Goal: Browse casually

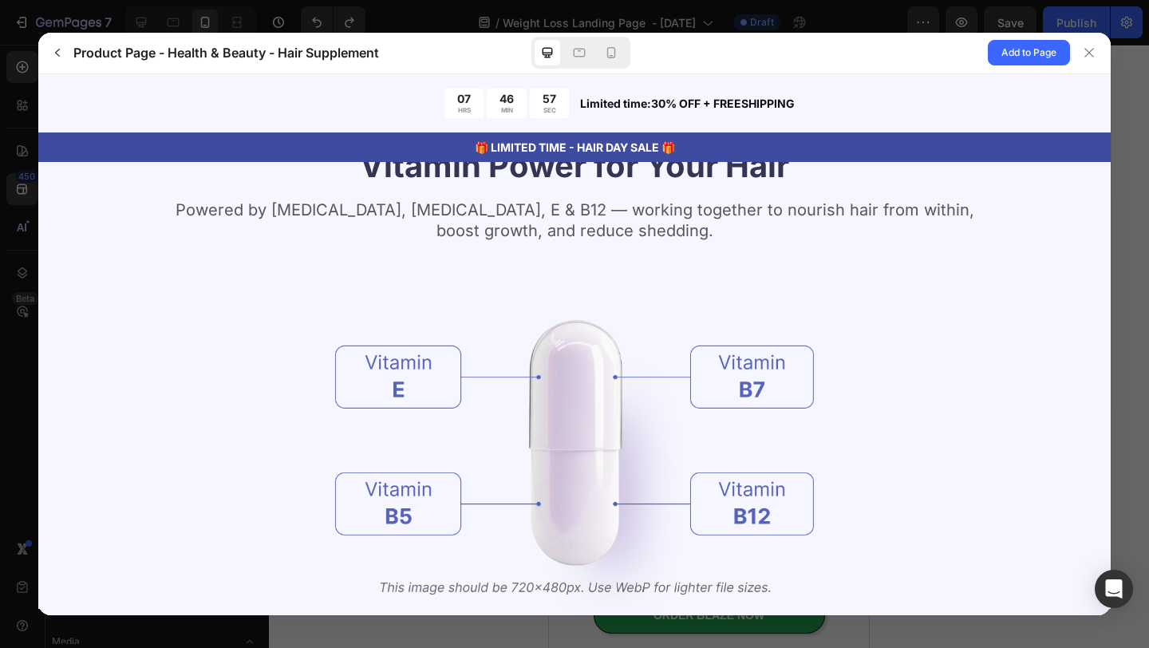
scroll to position [1745, 0]
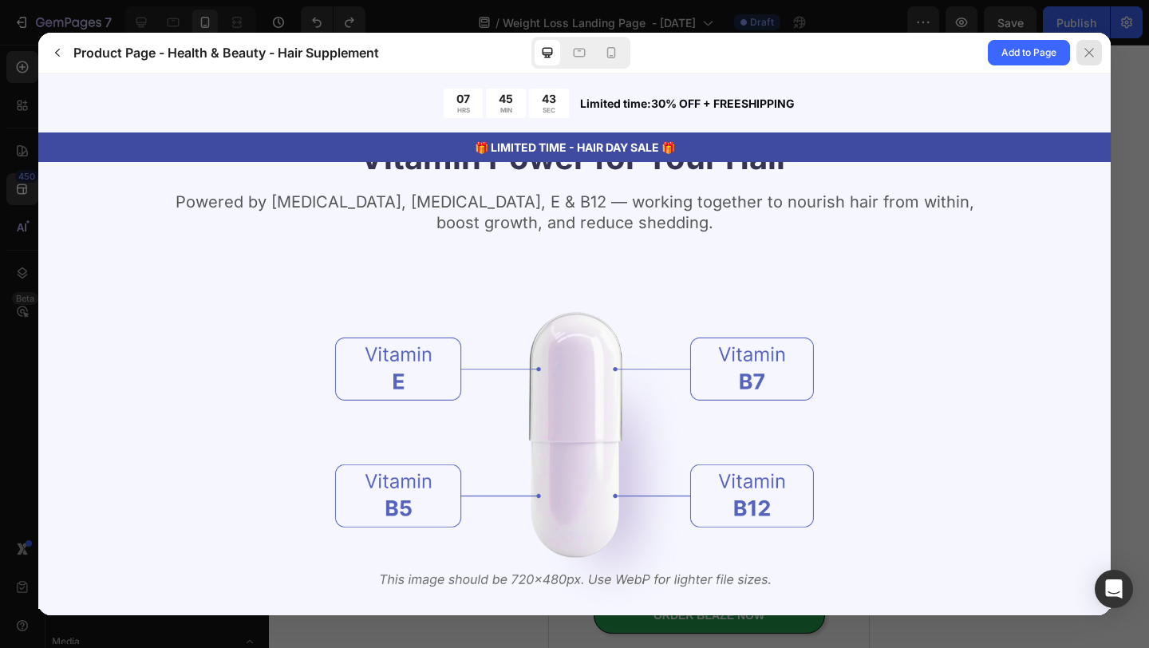
click at [1091, 48] on icon at bounding box center [1089, 52] width 13 height 13
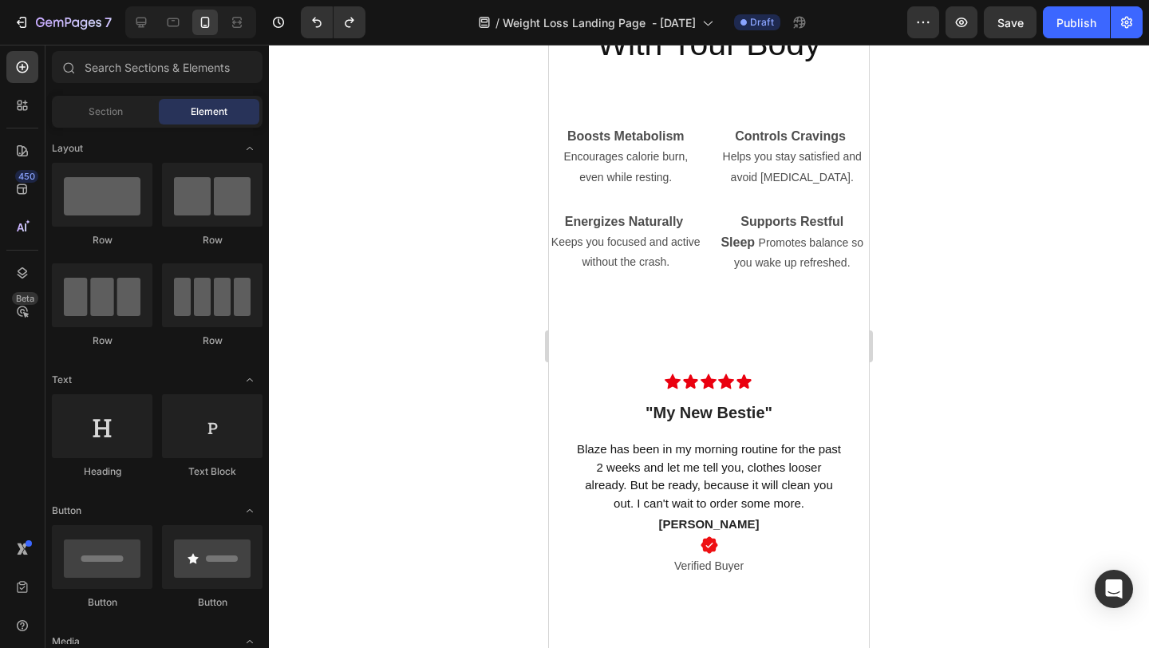
scroll to position [4427, 0]
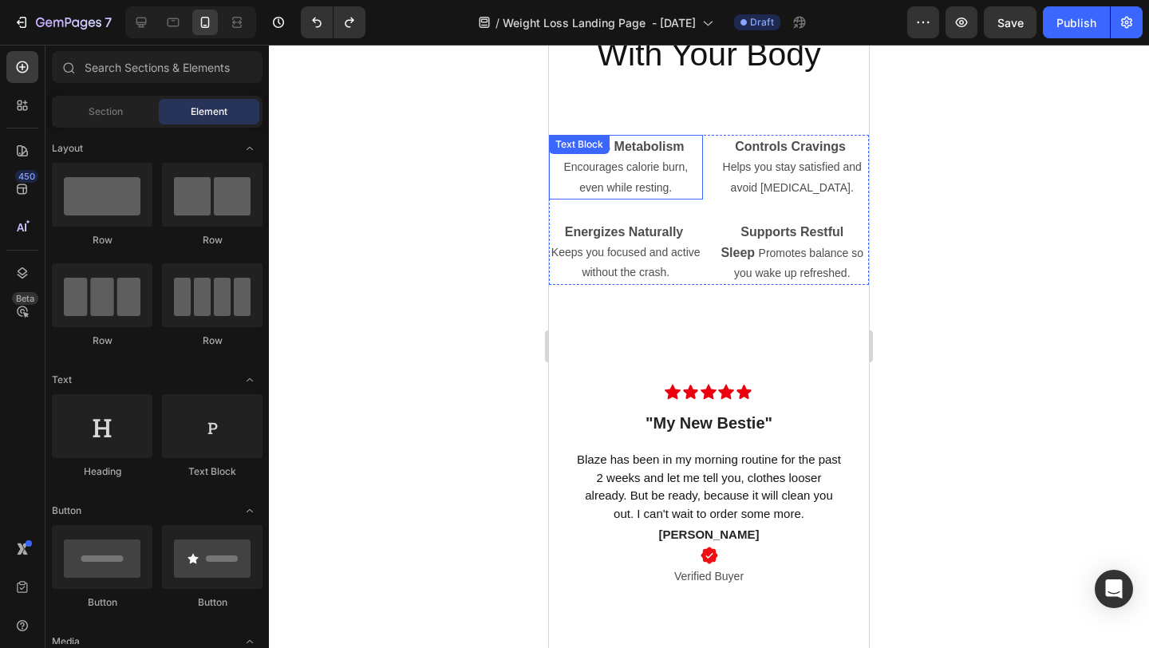
click at [658, 196] on p "Encourages calorie burn, even while resting." at bounding box center [626, 177] width 151 height 40
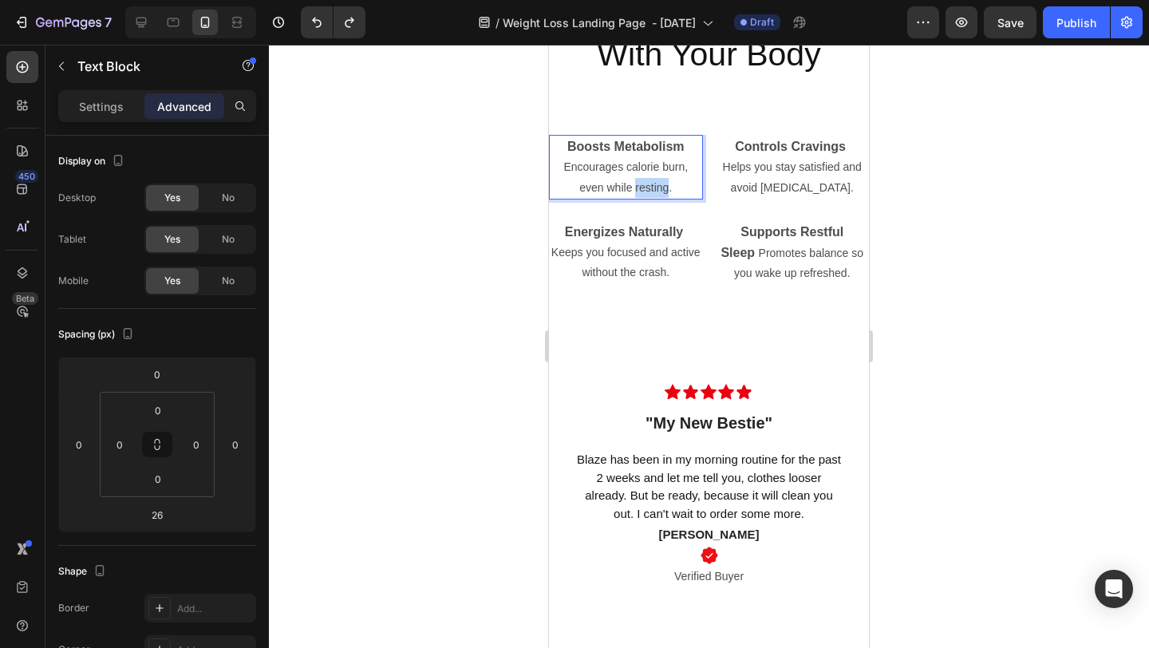
click at [658, 196] on p "Encourages calorie burn, even while resting." at bounding box center [626, 177] width 151 height 40
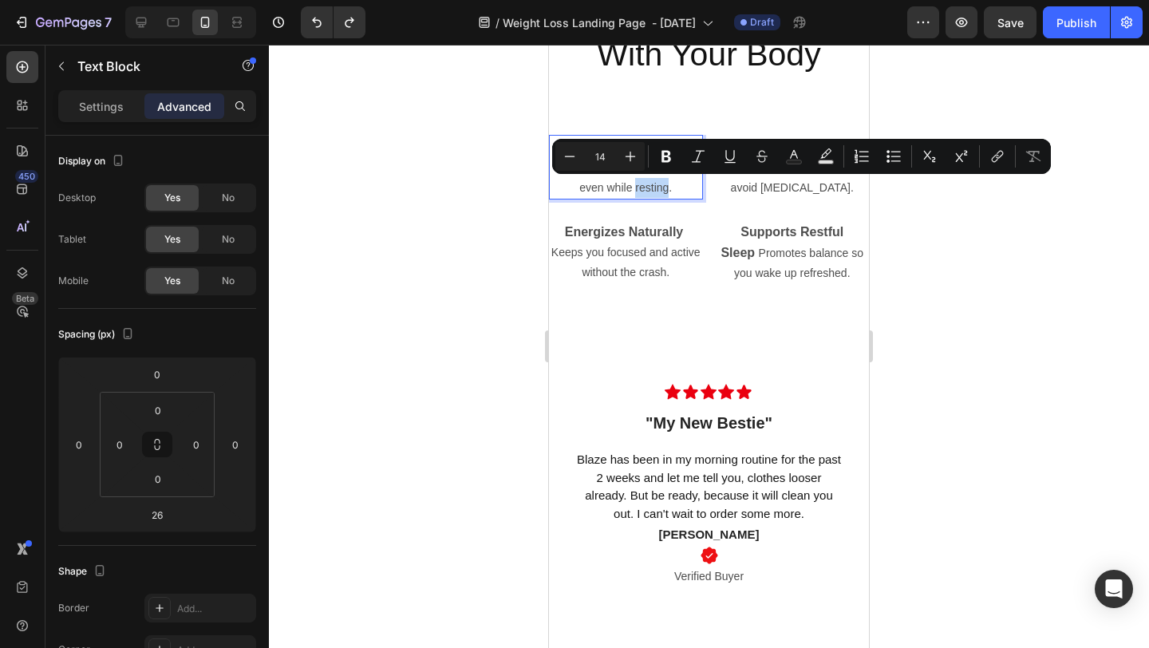
click at [662, 184] on p "Encourages calorie burn, even while resting." at bounding box center [626, 177] width 151 height 40
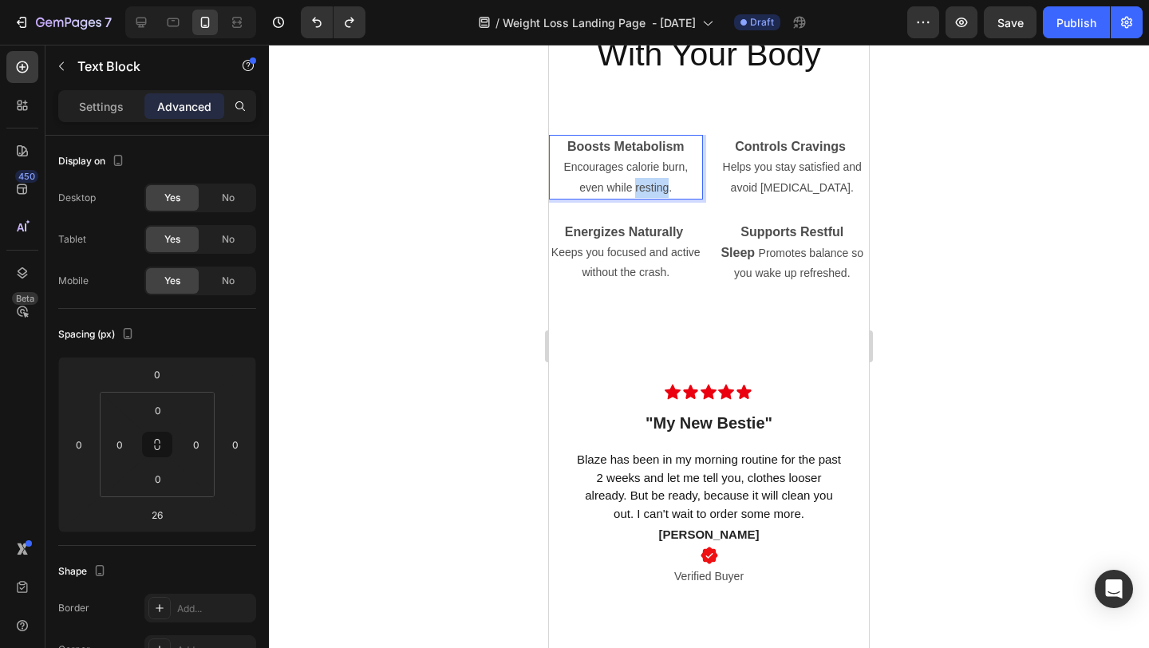
click at [662, 184] on p "Encourages calorie burn, even while resting." at bounding box center [626, 177] width 151 height 40
click at [678, 186] on p "Encourages calorie burn, even while resting." at bounding box center [626, 177] width 151 height 40
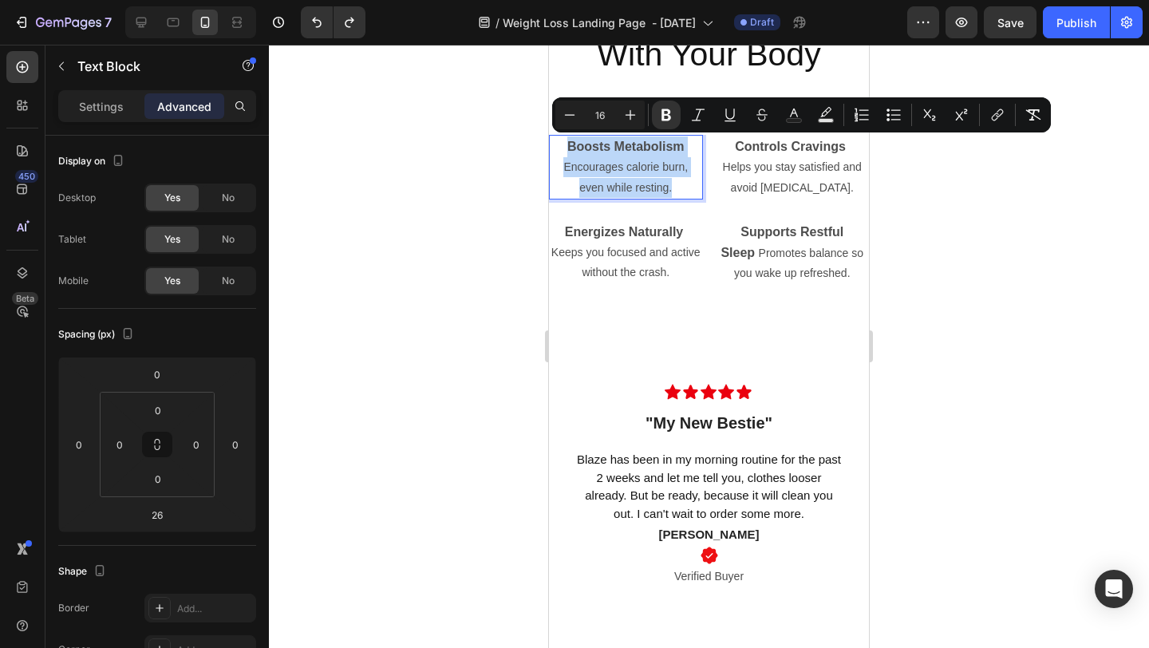
drag, startPoint x: 678, startPoint y: 186, endPoint x: 566, endPoint y: 144, distance: 119.9
click at [566, 144] on div "Boosts Metabolism Encourages calorie burn, even while resting." at bounding box center [626, 167] width 154 height 65
copy div "Boosts Metabolism Encourages calorie burn, even while resting."
